Goal: Task Accomplishment & Management: Manage account settings

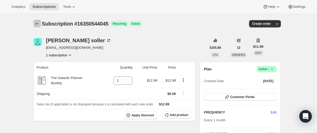
click at [38, 23] on icon "Subscriptions" at bounding box center [37, 23] width 5 height 5
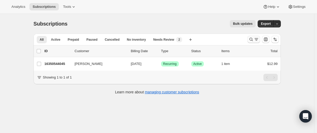
click at [253, 41] on icon "Search and filter results" at bounding box center [251, 39] width 5 height 5
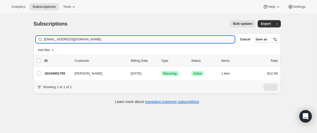
click at [85, 42] on input "wan898nyc@gmail.com" at bounding box center [139, 39] width 191 height 7
type input "wan898nyc@gmail.com"
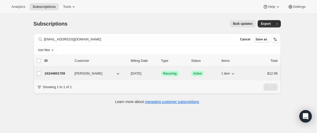
click at [60, 73] on p "16244801709" at bounding box center [58, 73] width 26 height 5
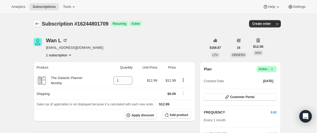
click at [37, 24] on icon "Subscriptions" at bounding box center [37, 23] width 5 height 5
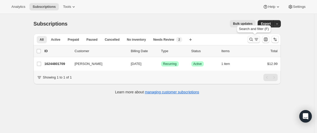
click at [251, 40] on icon "Search and filter results" at bounding box center [251, 39] width 5 height 5
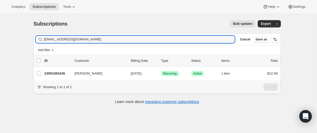
type input "rikiyoung333@gmail.com"
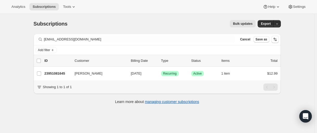
click at [59, 73] on p "23951081645" at bounding box center [58, 73] width 26 height 5
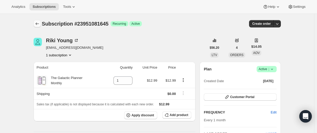
click at [36, 24] on icon "Subscriptions" at bounding box center [37, 23] width 5 height 5
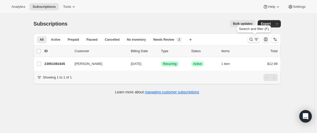
click at [253, 40] on icon "Search and filter results" at bounding box center [251, 39] width 3 height 3
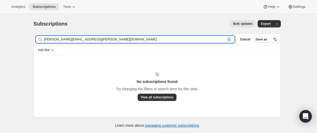
drag, startPoint x: 84, startPoint y: 41, endPoint x: 84, endPoint y: 38, distance: 2.6
click at [84, 41] on input "corinne.marston@gmail.com" at bounding box center [135, 39] width 182 height 7
click at [83, 39] on input "corinne.marston@gmail.com" at bounding box center [135, 39] width 182 height 7
paste input "26036437165"
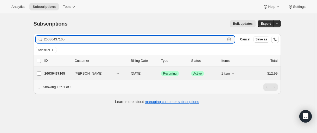
type input "26036437165"
click at [56, 72] on p "26036437165" at bounding box center [58, 73] width 26 height 5
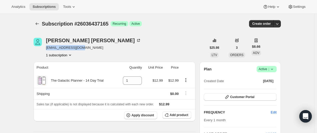
drag, startPoint x: 46, startPoint y: 49, endPoint x: 89, endPoint y: 50, distance: 42.2
click at [89, 50] on div "Corinne Marston cmars831@icloud.com 1 subscription" at bounding box center [120, 48] width 173 height 20
copy span "cmars831@icloud.com"
click at [277, 70] on span "Success Active |" at bounding box center [267, 69] width 20 height 6
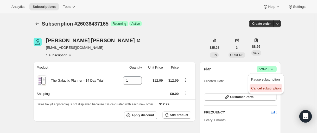
click at [263, 90] on span "Cancel subscription" at bounding box center [265, 88] width 29 height 4
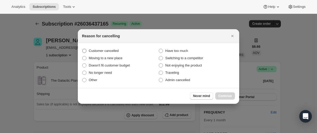
click at [95, 51] on span "Customer cancelled" at bounding box center [104, 51] width 30 height 4
click at [83, 49] on input "Customer cancelled" at bounding box center [82, 49] width 0 height 0
radio input "true"
click at [223, 95] on span "Continue" at bounding box center [226, 96] width 14 height 4
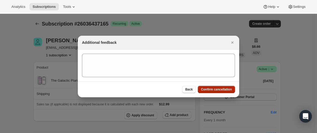
click at [220, 91] on span "Confirm cancellation" at bounding box center [216, 89] width 31 height 4
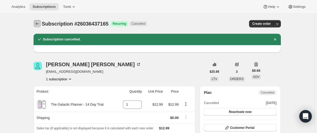
click at [36, 22] on icon "Subscriptions" at bounding box center [37, 23] width 5 height 5
